Goal: Task Accomplishment & Management: Use online tool/utility

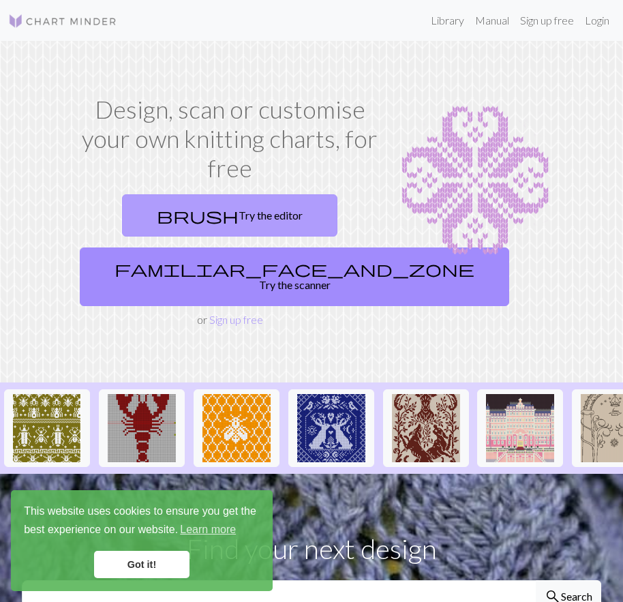
click at [241, 208] on link "brush Try the editor" at bounding box center [229, 215] width 215 height 42
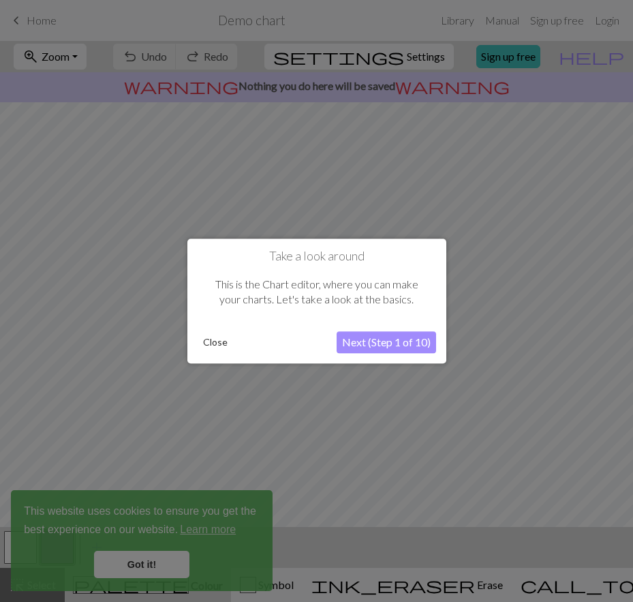
click at [218, 342] on button "Close" at bounding box center [215, 342] width 35 height 20
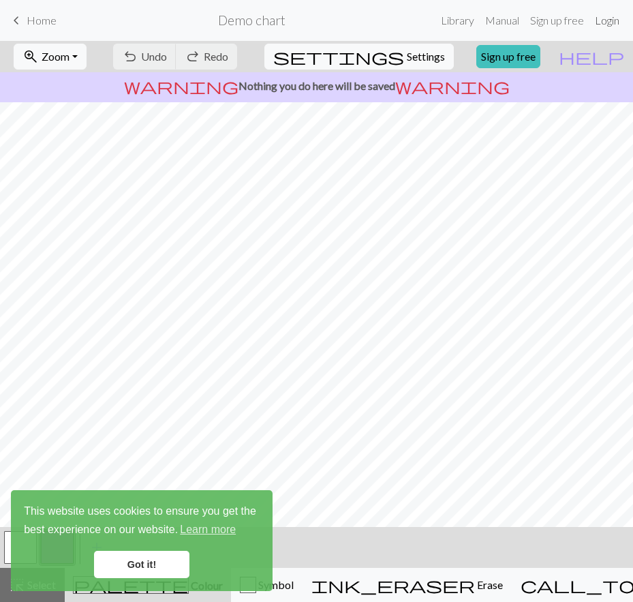
click at [612, 18] on link "Login" at bounding box center [607, 20] width 35 height 27
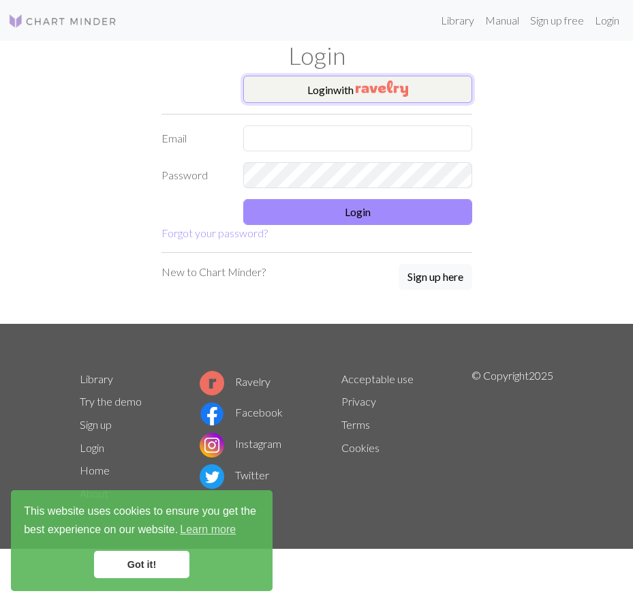
click at [364, 95] on img "button" at bounding box center [382, 88] width 53 height 16
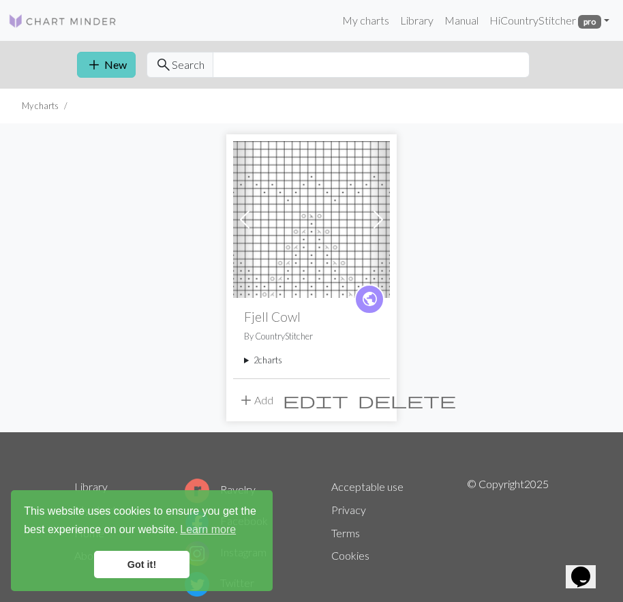
click at [105, 64] on button "add New" at bounding box center [106, 65] width 59 height 26
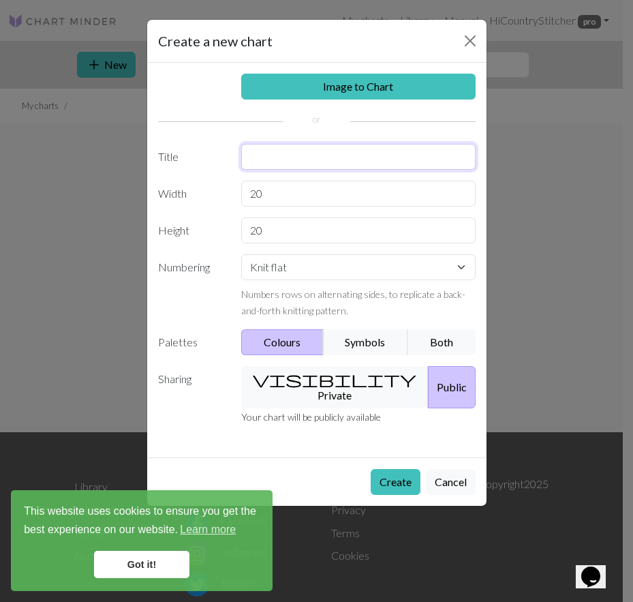
click at [310, 158] on input "text" at bounding box center [358, 157] width 235 height 26
type input "PNW Double [PERSON_NAME] Mt"
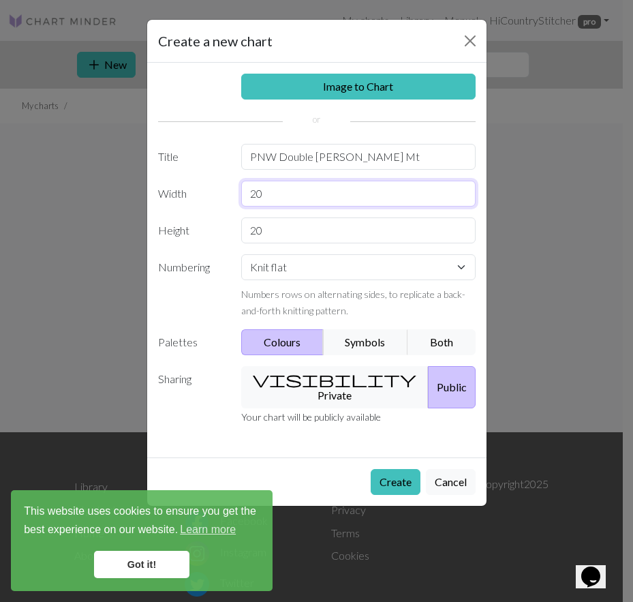
click at [276, 194] on input "20" at bounding box center [358, 194] width 235 height 26
type input "22"
click at [275, 234] on input "20" at bounding box center [358, 231] width 235 height 26
type input "2"
type input "16"
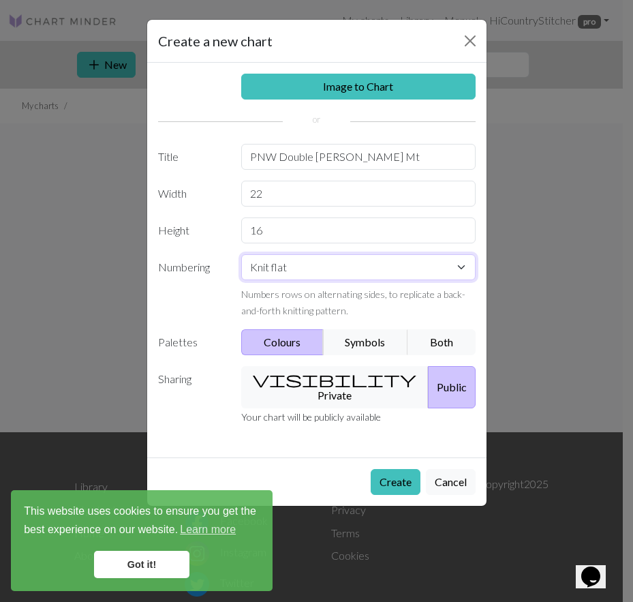
click at [467, 263] on select "Knit flat Knit in the round Lace knitting Cross stitch" at bounding box center [358, 267] width 235 height 26
select select "round"
click at [241, 254] on select "Knit flat Knit in the round Lace knitting Cross stitch" at bounding box center [358, 267] width 235 height 26
click at [362, 342] on button "Symbols" at bounding box center [366, 342] width 86 height 26
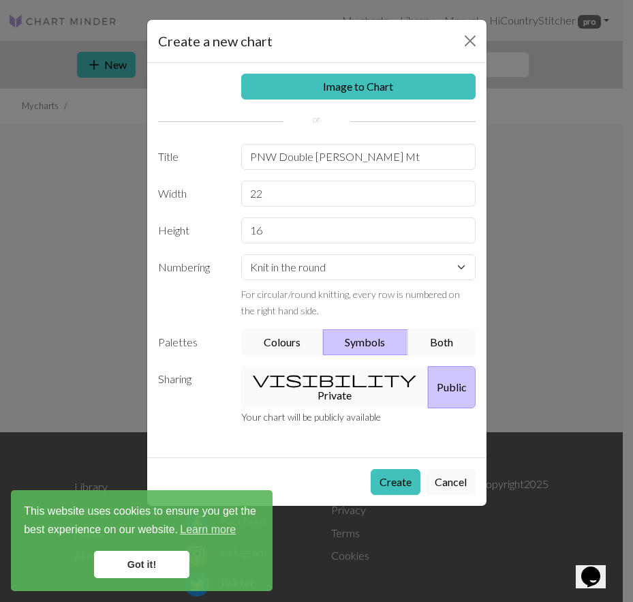
click at [336, 391] on button "visibility Private" at bounding box center [335, 387] width 188 height 42
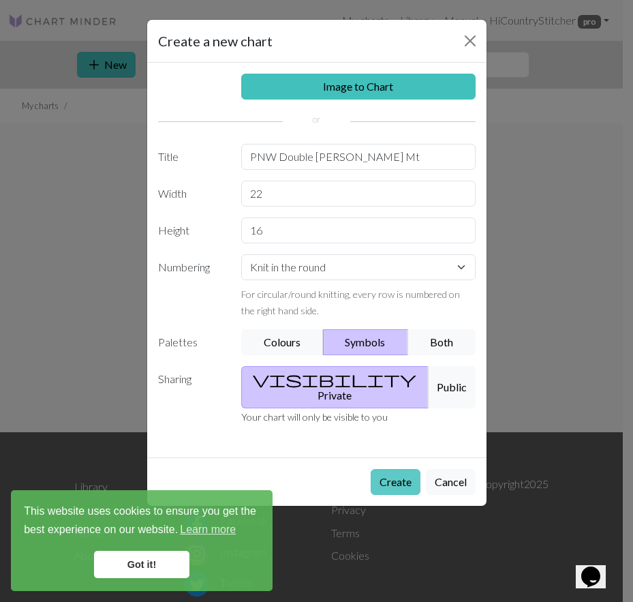
click at [384, 469] on button "Create" at bounding box center [396, 482] width 50 height 26
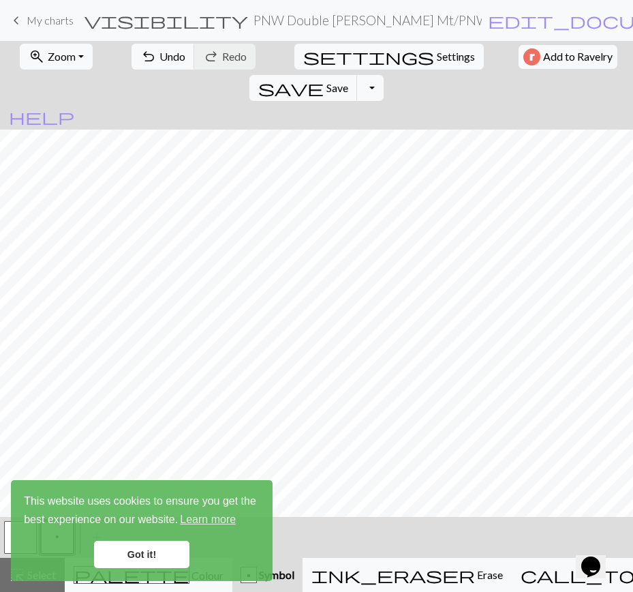
click at [141, 552] on link "Got it!" at bounding box center [141, 554] width 95 height 27
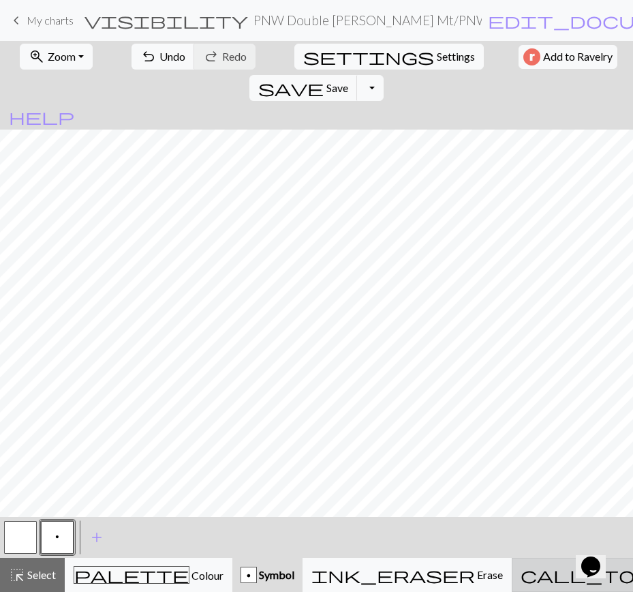
click at [522, 576] on span "call_to_action" at bounding box center [635, 574] width 229 height 19
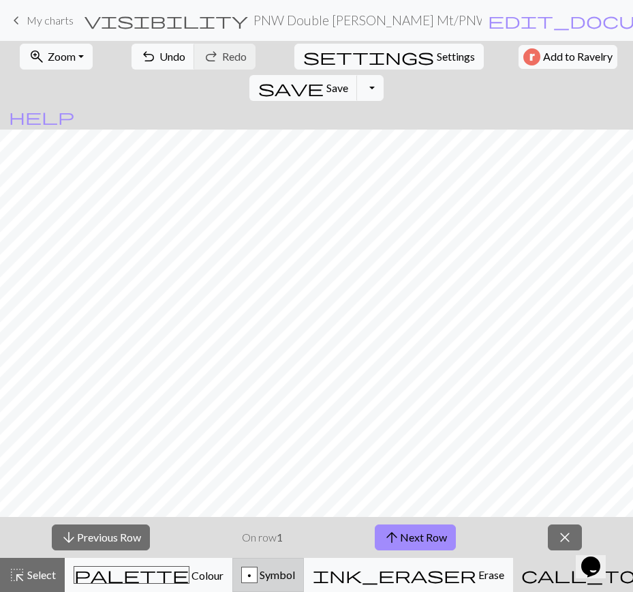
click at [257, 578] on div "p" at bounding box center [249, 575] width 15 height 16
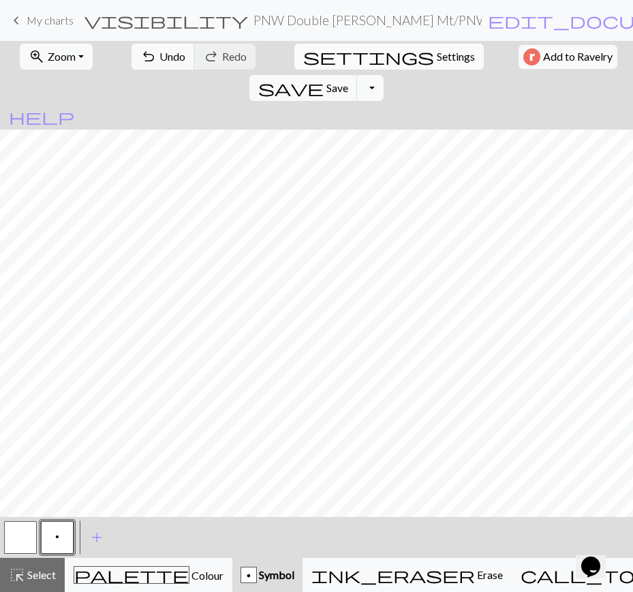
click at [303, 59] on span "settings" at bounding box center [368, 56] width 131 height 19
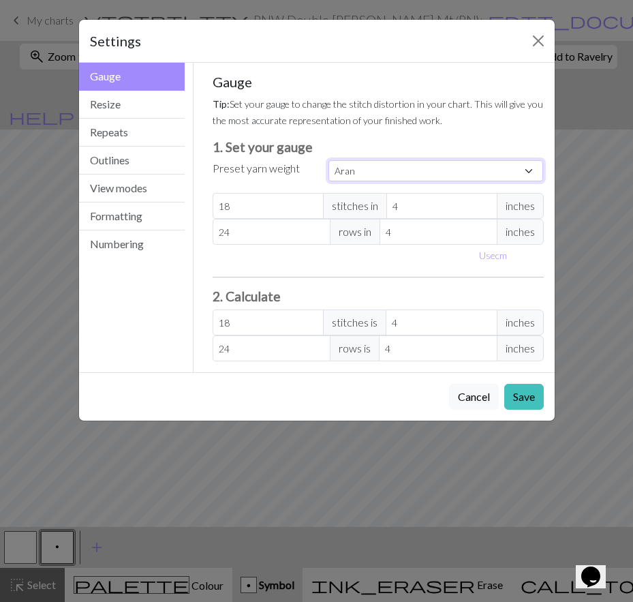
click at [387, 167] on select "Custom Square Lace Light Fingering Fingering Sport Double knit Worsted Aran Bul…" at bounding box center [436, 170] width 215 height 21
select select "fingering"
click at [329, 160] on select "Custom Square Lace Light Fingering Fingering Sport Double knit Worsted Aran Bul…" at bounding box center [436, 170] width 215 height 21
type input "28"
type input "36"
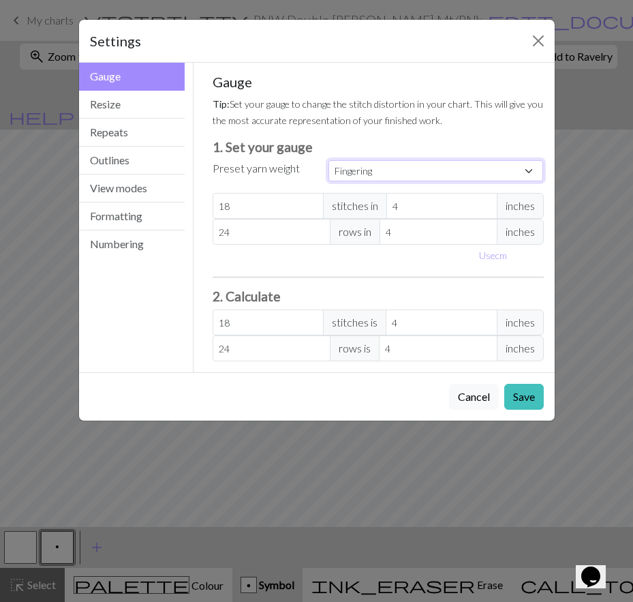
type input "28"
type input "36"
drag, startPoint x: 301, startPoint y: 204, endPoint x: 207, endPoint y: 207, distance: 94.1
click at [207, 207] on div "Gauge Tip: Set your gauge to change the stitch distortion in your chart. This w…" at bounding box center [378, 218] width 353 height 310
select select "custom"
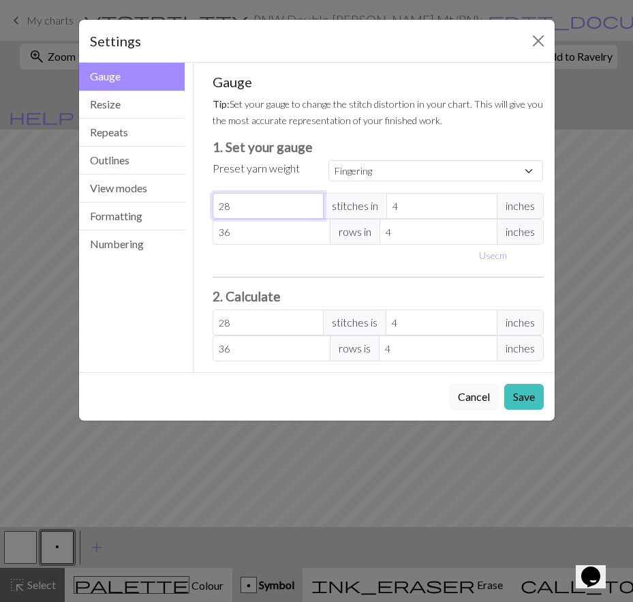
type input "8"
click at [211, 241] on div "Gauge Tip: Set your gauge to change the stitch distortion in your chart. This w…" at bounding box center [378, 218] width 353 height 310
drag, startPoint x: 280, startPoint y: 235, endPoint x: 209, endPoint y: 238, distance: 71.7
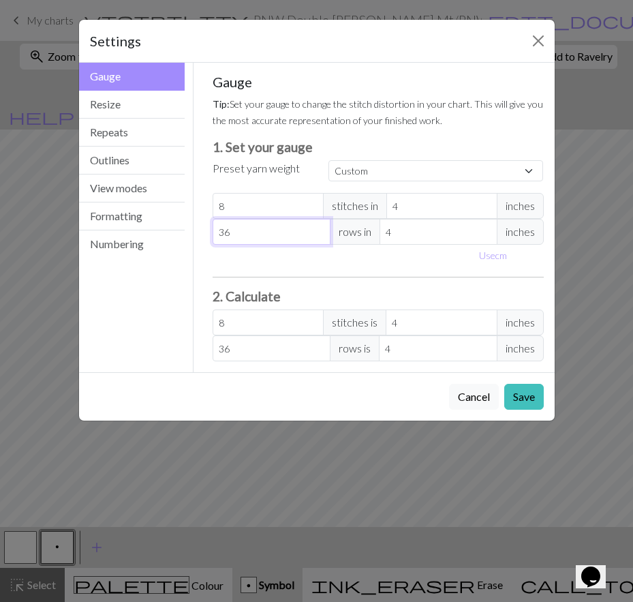
click at [209, 238] on div "Gauge Tip: Set your gauge to change the stitch distortion in your chart. This w…" at bounding box center [378, 218] width 353 height 310
type input "4"
type input "42"
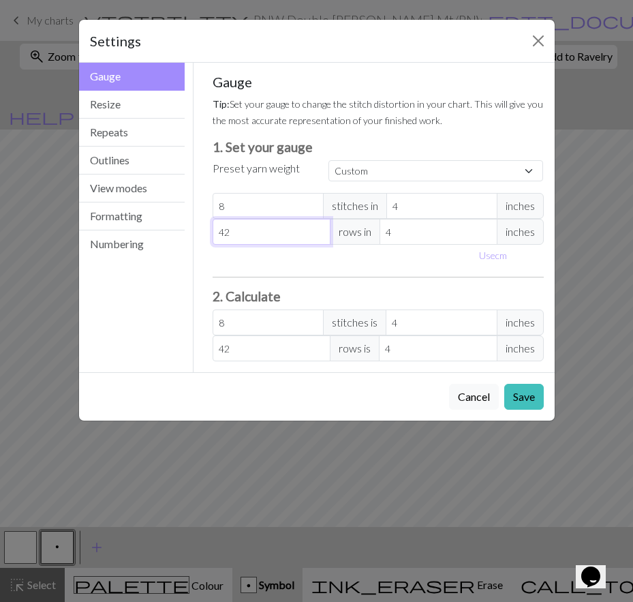
type input "42"
click at [203, 235] on div "Gauge Tip: Set your gauge to change the stitch distortion in your chart. This w…" at bounding box center [378, 218] width 353 height 310
click at [109, 197] on button "View modes" at bounding box center [132, 189] width 106 height 28
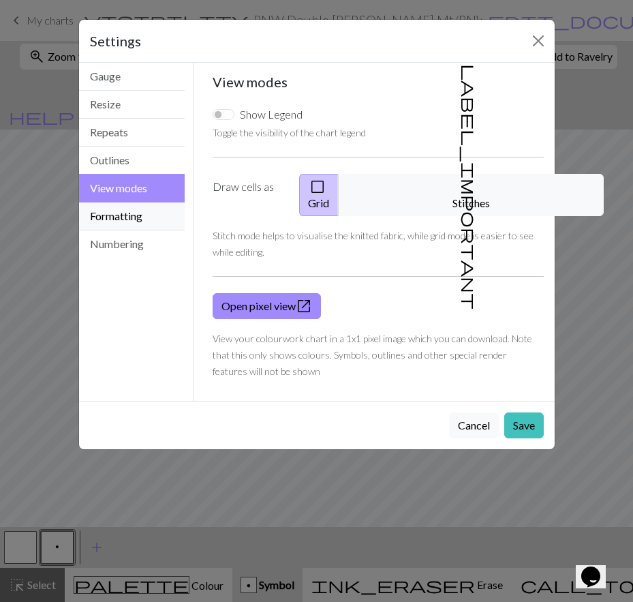
click at [109, 213] on button "Formatting" at bounding box center [132, 217] width 106 height 28
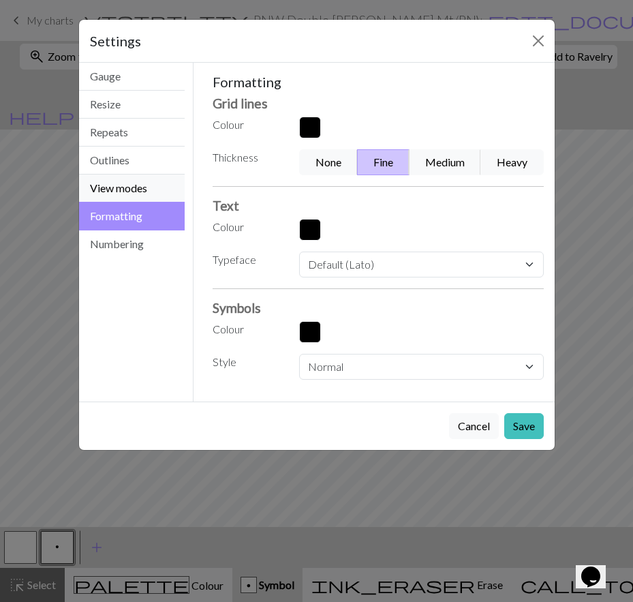
click at [115, 198] on button "View modes" at bounding box center [132, 189] width 106 height 28
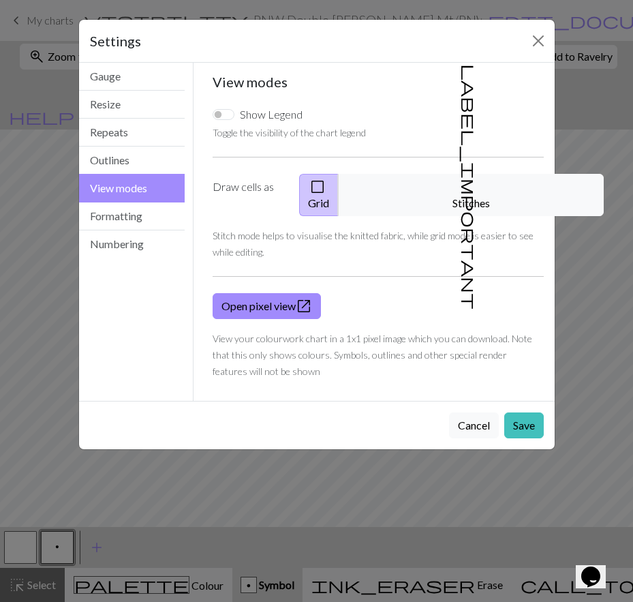
click at [219, 105] on div "Show Legend Toggle the visibility of the chart legend Draw cells as check_box_o…" at bounding box center [379, 242] width 348 height 295
click at [219, 114] on input "Show Legend" at bounding box center [224, 114] width 22 height 11
checkbox input "true"
click at [521, 415] on button "Save" at bounding box center [525, 426] width 40 height 26
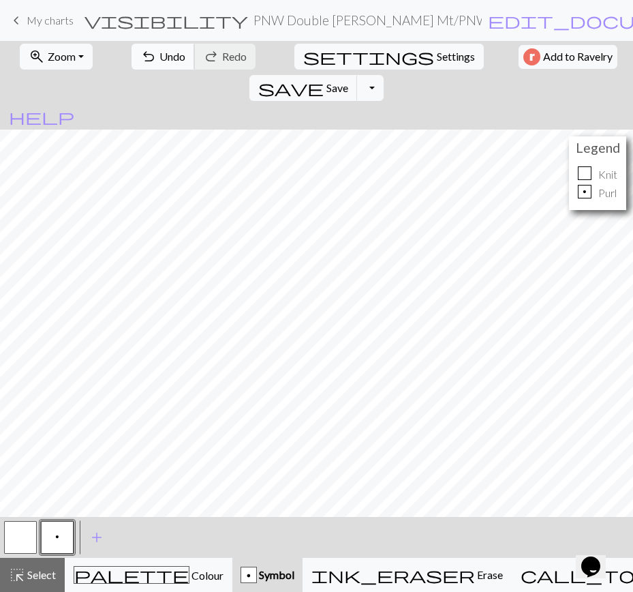
click at [160, 55] on span "Undo" at bounding box center [173, 56] width 26 height 13
click at [383, 75] on button "Toggle Dropdown" at bounding box center [370, 88] width 26 height 26
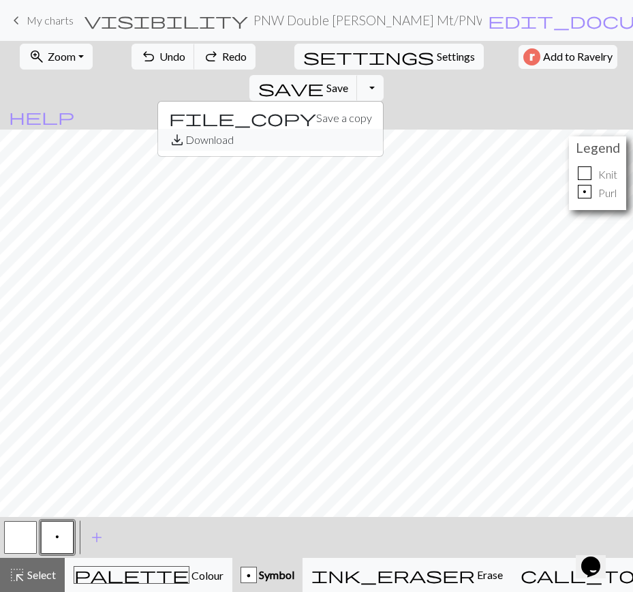
click at [185, 130] on span "save_alt" at bounding box center [177, 139] width 16 height 19
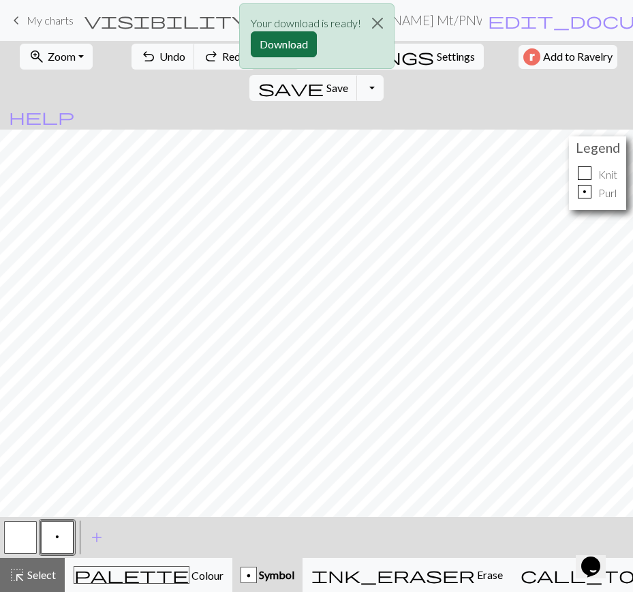
click at [299, 42] on button "Download" at bounding box center [284, 44] width 66 height 26
